Goal: Transaction & Acquisition: Purchase product/service

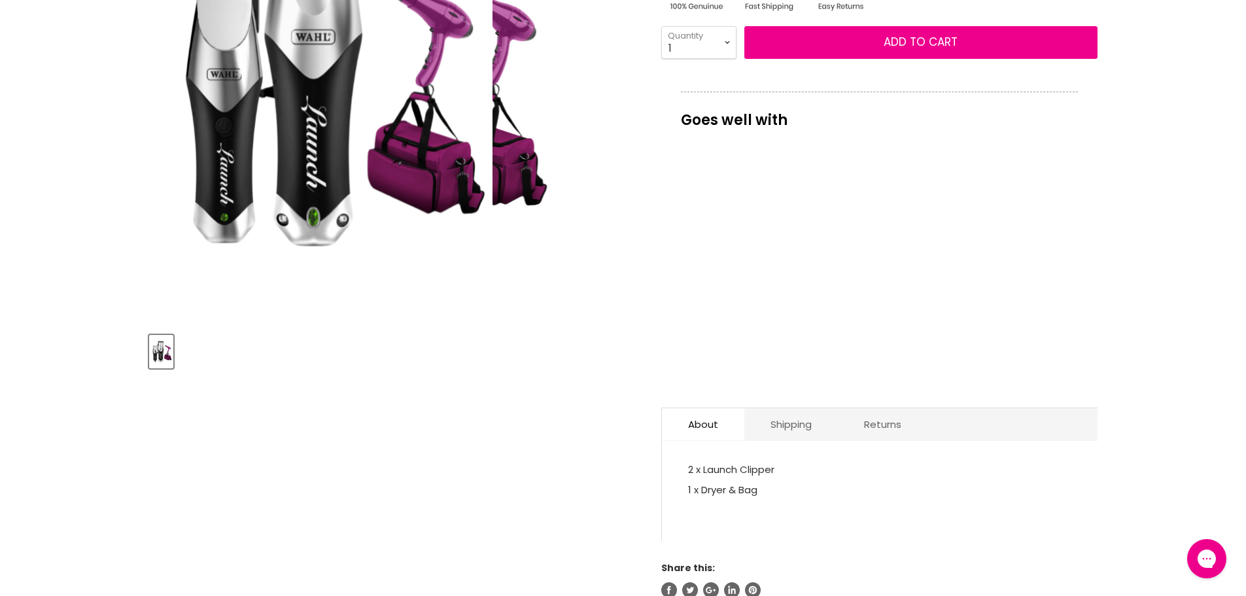
scroll to position [327, 0]
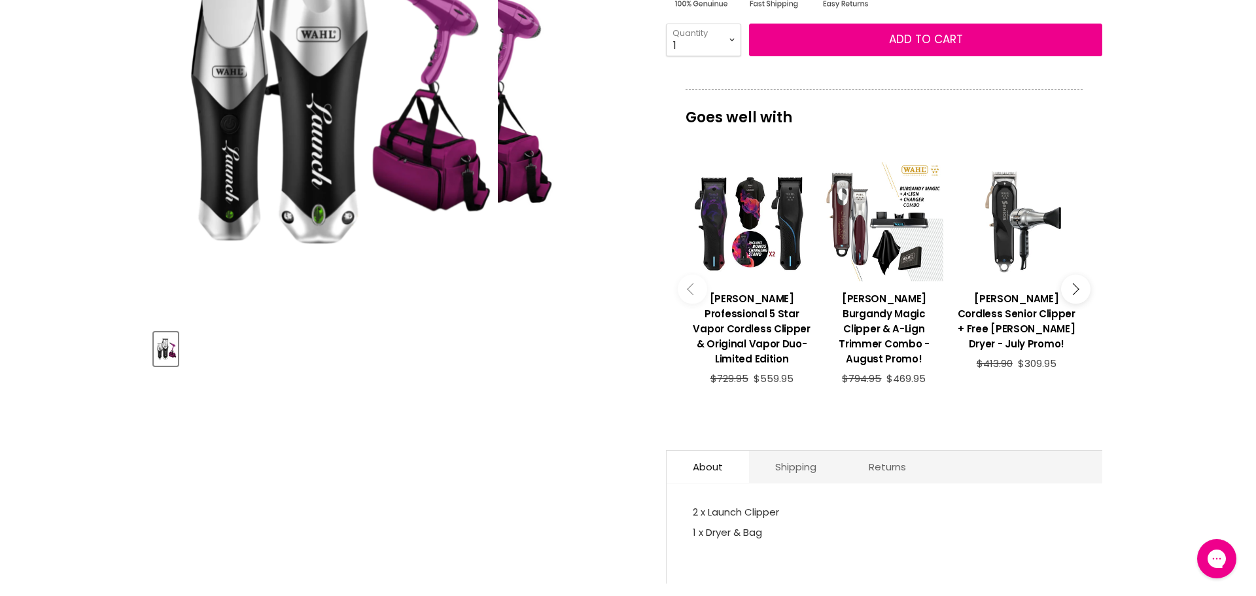
click at [494, 120] on img "Wahl Launch Combo Stylist Pack - August Promo! image. Click or Scroll to Zoom." at bounding box center [326, 75] width 344 height 489
click at [427, 96] on img "Wahl Launch Combo Stylist Pack - August Promo! image. Click or Scroll to Zoom." at bounding box center [326, 75] width 344 height 489
click at [387, 112] on img "Wahl Launch Combo Stylist Pack - August Promo! image. Click or Scroll to Zoom." at bounding box center [326, 75] width 344 height 489
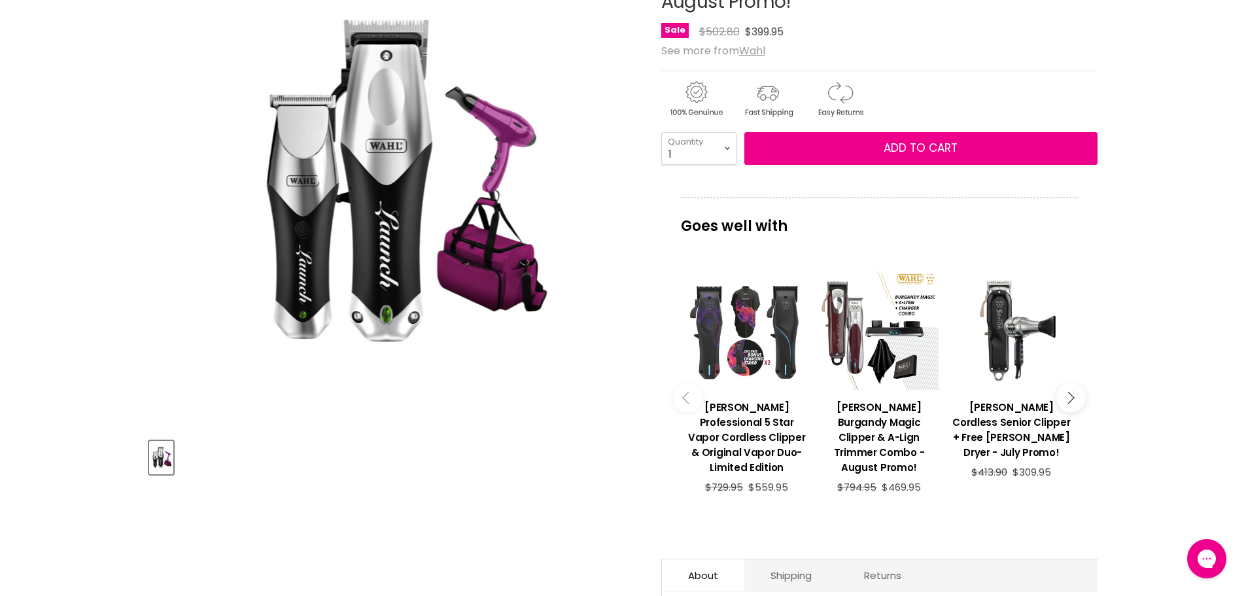
scroll to position [0, 0]
